Goal: Information Seeking & Learning: Check status

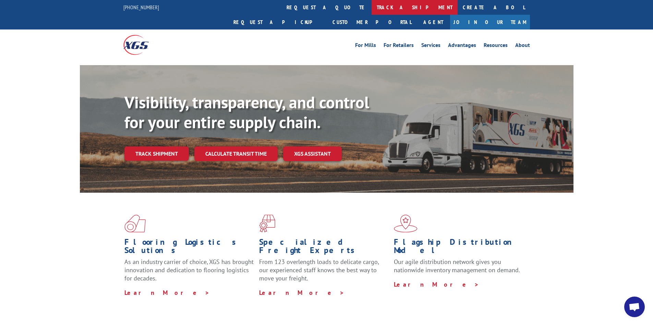
click at [371, 7] on link "track a shipment" at bounding box center [414, 7] width 86 height 15
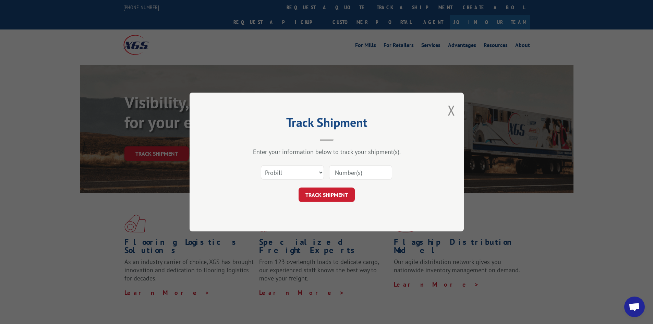
click at [333, 173] on input at bounding box center [360, 172] width 63 height 14
paste input "17469730"
type input "17469730"
click at [323, 195] on button "TRACK SHIPMENT" at bounding box center [326, 194] width 56 height 14
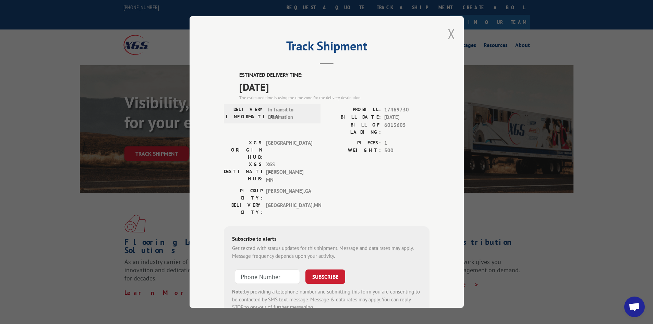
click at [447, 33] on button "Close modal" at bounding box center [451, 34] width 8 height 18
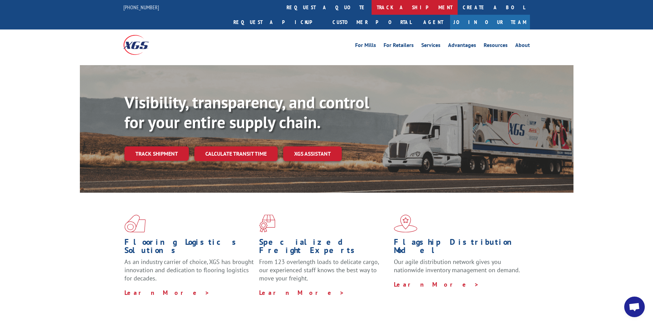
click at [371, 6] on link "track a shipment" at bounding box center [414, 7] width 86 height 15
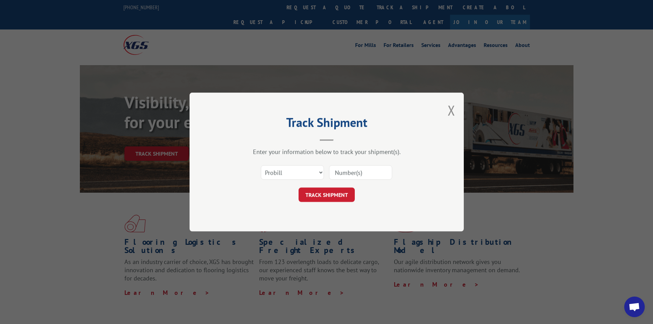
click at [336, 175] on input at bounding box center [360, 172] width 63 height 14
paste input "17516906"
type input "17516906"
click at [325, 196] on button "TRACK SHIPMENT" at bounding box center [326, 194] width 56 height 14
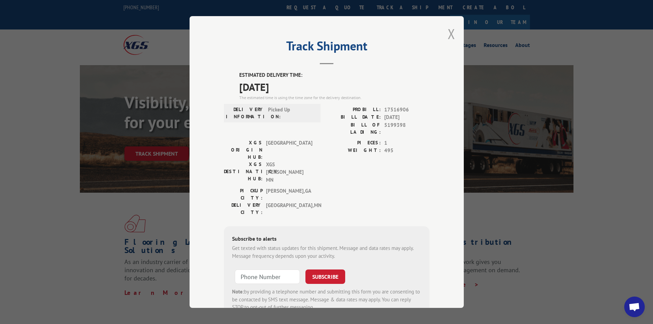
click at [448, 33] on button "Close modal" at bounding box center [451, 34] width 8 height 18
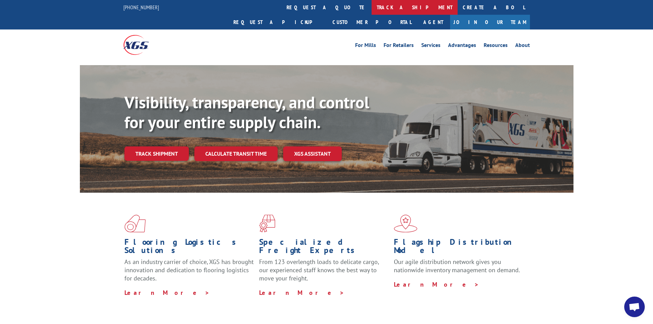
click at [371, 8] on link "track a shipment" at bounding box center [414, 7] width 86 height 15
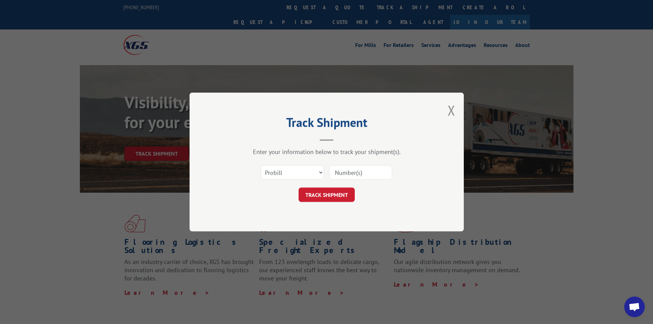
click at [334, 173] on input at bounding box center [360, 172] width 63 height 14
paste input "17229008"
type input "17229008"
click at [331, 196] on button "TRACK SHIPMENT" at bounding box center [326, 194] width 56 height 14
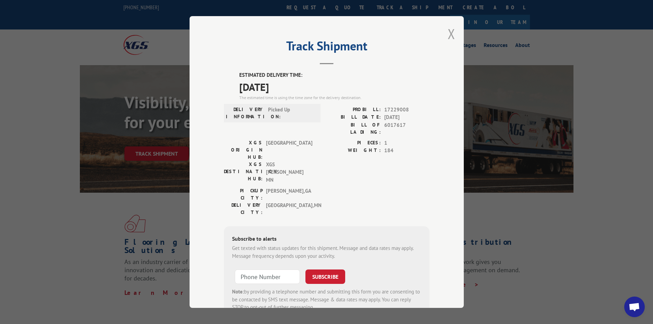
click at [450, 33] on button "Close modal" at bounding box center [451, 34] width 8 height 18
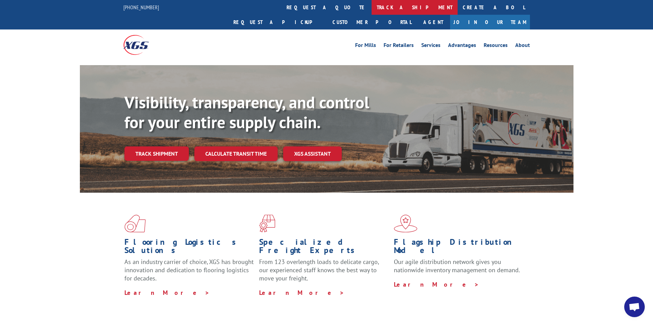
click at [371, 4] on link "track a shipment" at bounding box center [414, 7] width 86 height 15
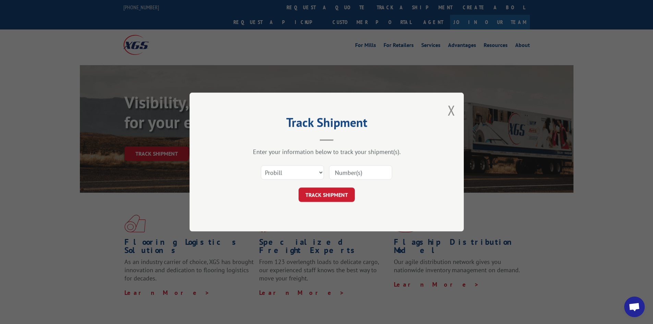
click at [336, 177] on input at bounding box center [360, 172] width 63 height 14
paste input "17516770"
type input "17516770"
click at [327, 200] on button "TRACK SHIPMENT" at bounding box center [326, 194] width 56 height 14
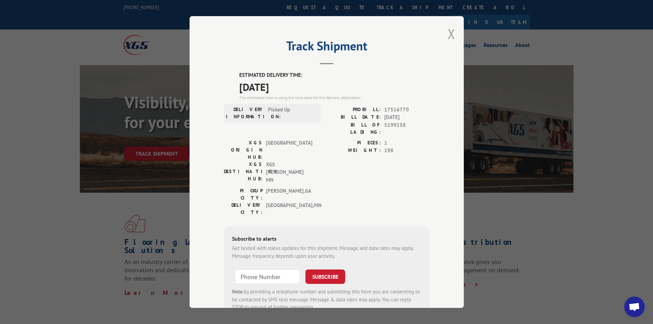
click at [449, 31] on button "Close modal" at bounding box center [451, 34] width 8 height 18
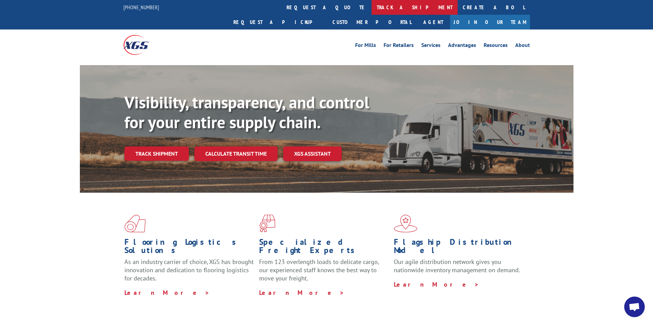
click at [371, 7] on link "track a shipment" at bounding box center [414, 7] width 86 height 15
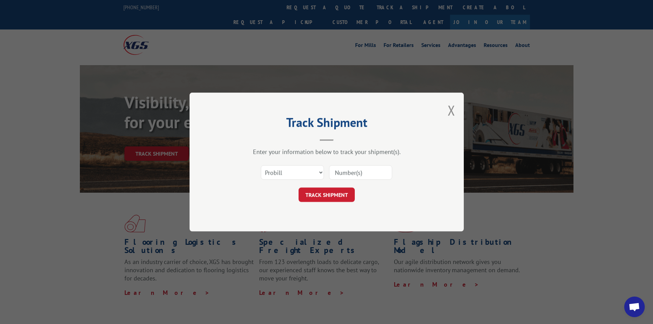
click at [342, 173] on input at bounding box center [360, 172] width 63 height 14
paste input "17469856"
type input "17469856"
click at [321, 196] on button "TRACK SHIPMENT" at bounding box center [326, 194] width 56 height 14
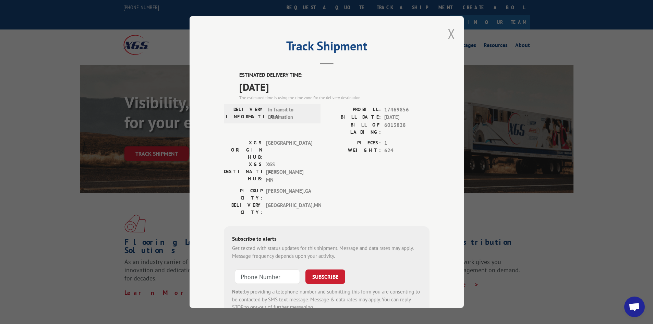
click at [452, 33] on button "Close modal" at bounding box center [451, 34] width 8 height 18
